Goal: Task Accomplishment & Management: Manage account settings

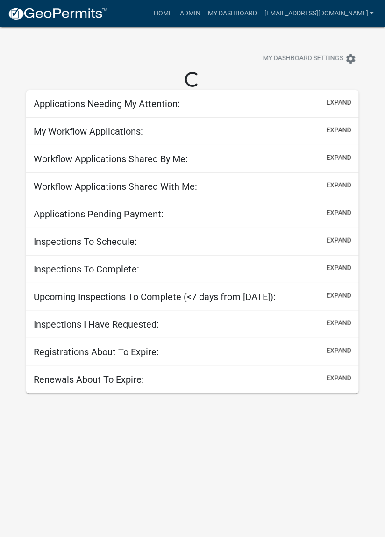
select select "2: 50"
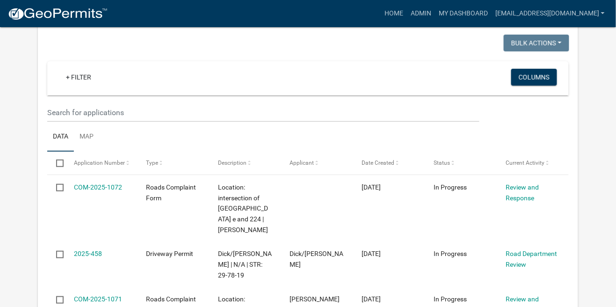
scroll to position [80, 0]
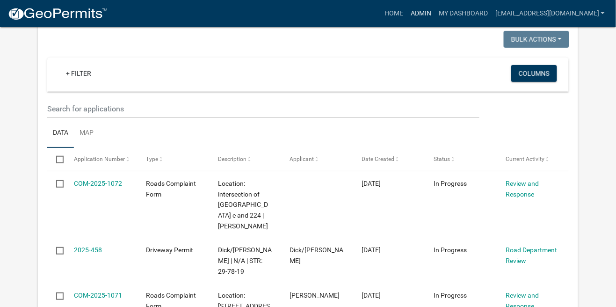
click at [385, 12] on link "Admin" at bounding box center [421, 14] width 28 height 18
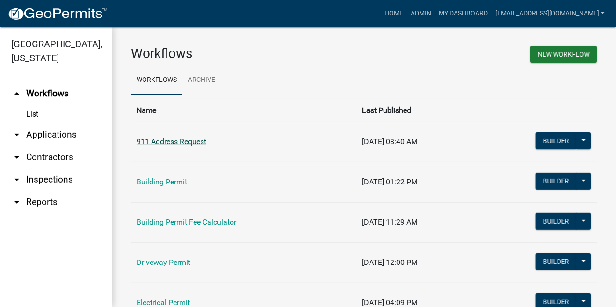
click at [181, 146] on link "911 Address Request" at bounding box center [171, 141] width 70 height 9
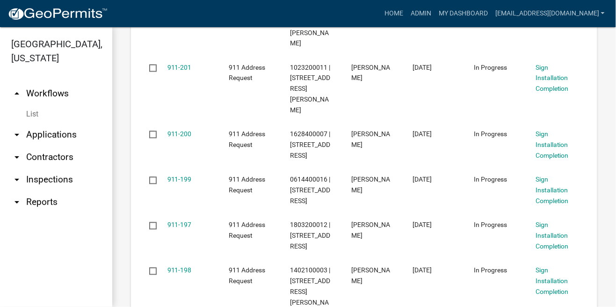
scroll to position [468, 0]
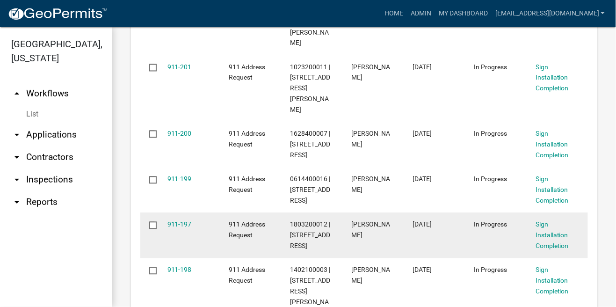
click at [153, 222] on input "checkbox" at bounding box center [152, 225] width 6 height 6
checkbox input "true"
click at [178, 221] on link "911-197" at bounding box center [179, 224] width 24 height 7
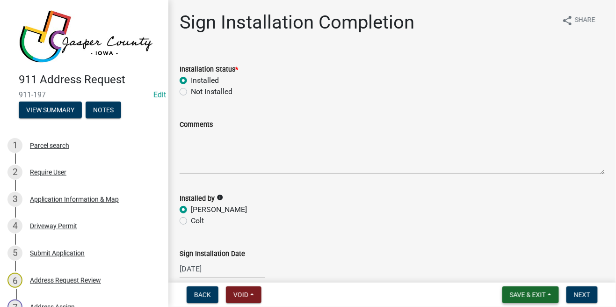
click at [385, 298] on span "Save & Exit" at bounding box center [528, 294] width 36 height 7
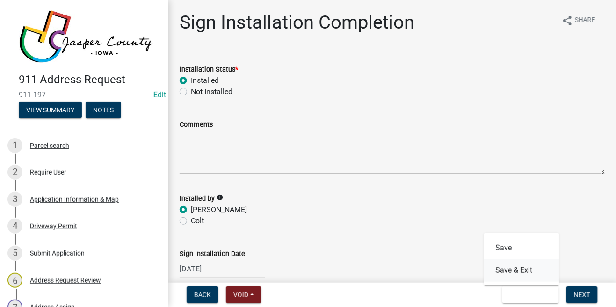
click at [385, 281] on button "Save & Exit" at bounding box center [521, 270] width 75 height 22
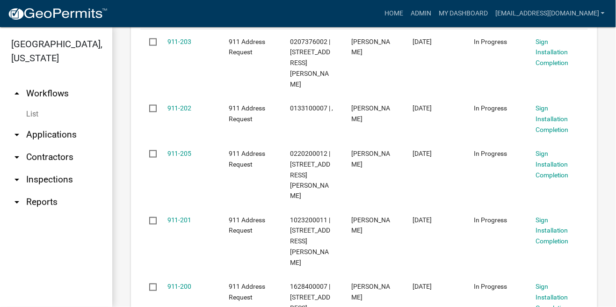
scroll to position [316, 0]
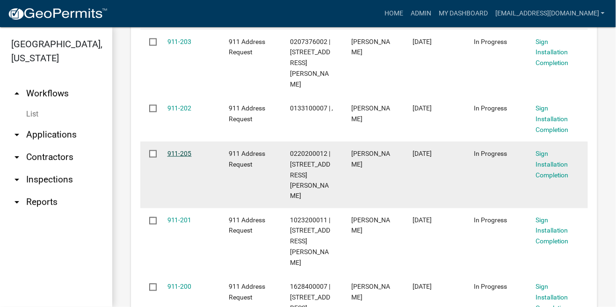
click at [185, 150] on link "911-205" at bounding box center [179, 153] width 24 height 7
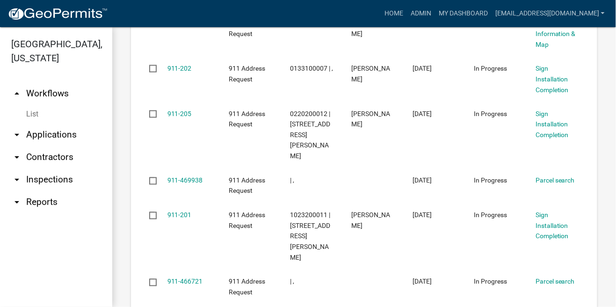
scroll to position [1340, 0]
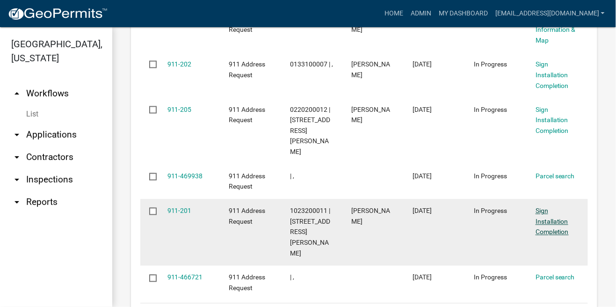
click at [385, 207] on link "Sign Installation Completion" at bounding box center [551, 221] width 33 height 29
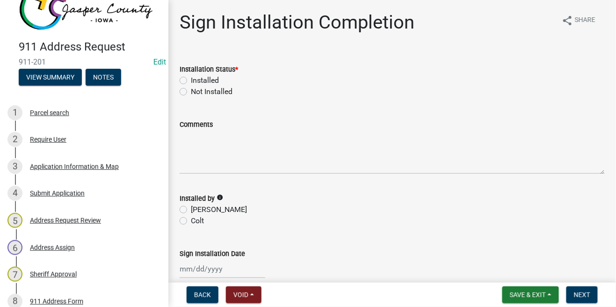
scroll to position [124, 0]
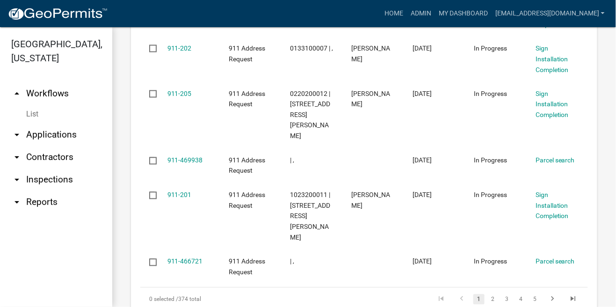
scroll to position [1386, 0]
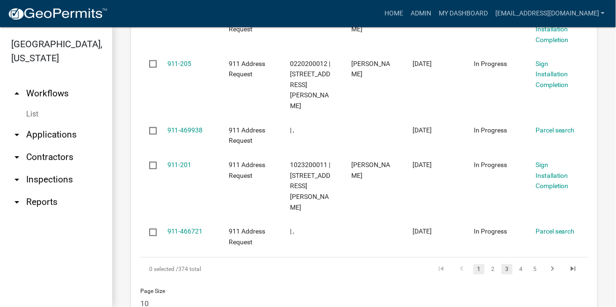
click at [385, 264] on link "3" at bounding box center [506, 269] width 11 height 10
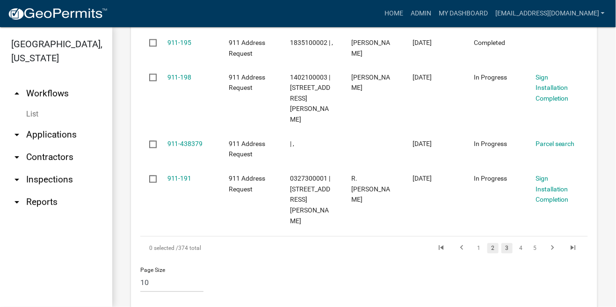
click at [385, 248] on link "2" at bounding box center [492, 248] width 11 height 10
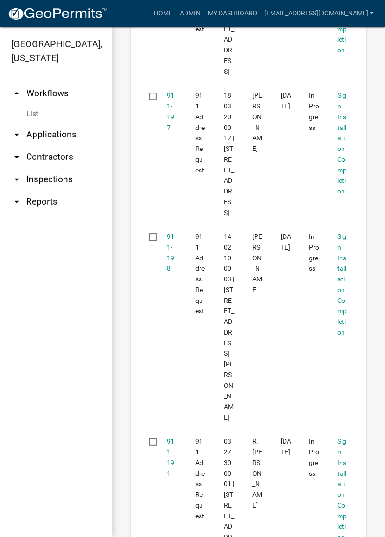
scroll to position [2816, 0]
